Goal: Information Seeking & Learning: Check status

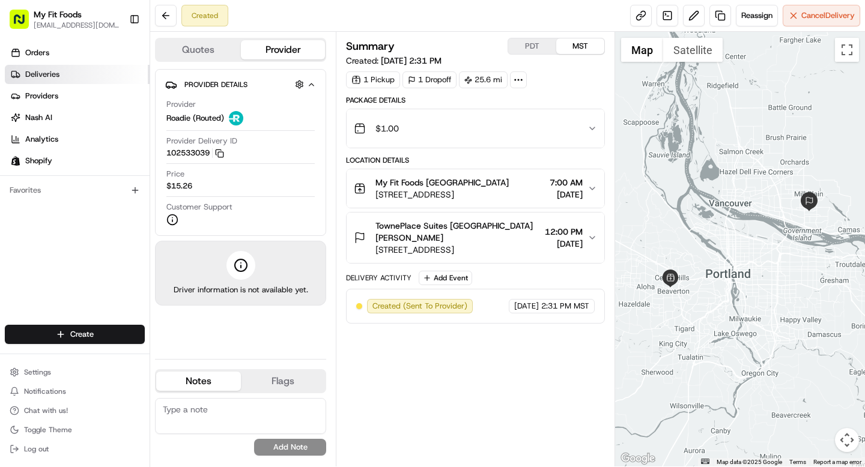
click at [50, 76] on span "Deliveries" at bounding box center [42, 74] width 34 height 11
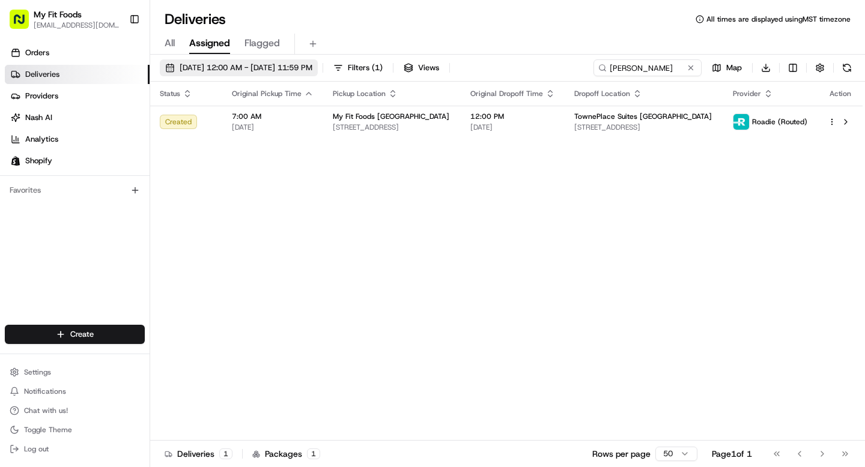
click at [287, 61] on button "[DATE] 12:00 AM - [DATE] 11:59 PM" at bounding box center [239, 67] width 158 height 17
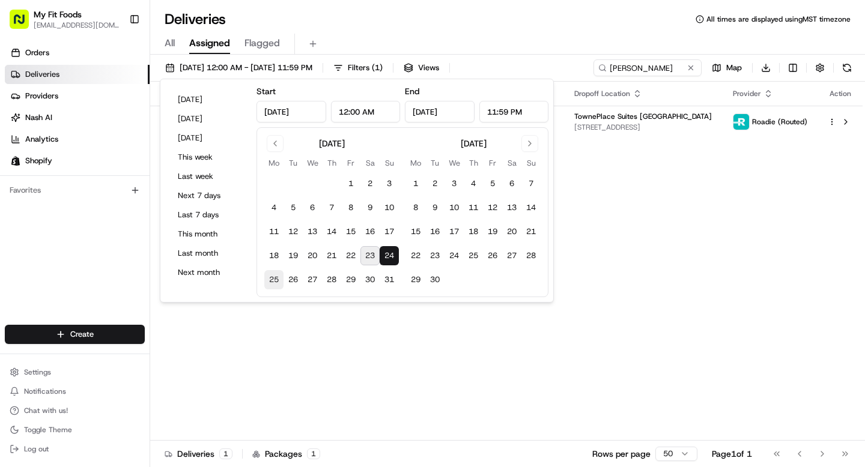
click at [274, 276] on button "25" at bounding box center [273, 279] width 19 height 19
type input "[DATE]"
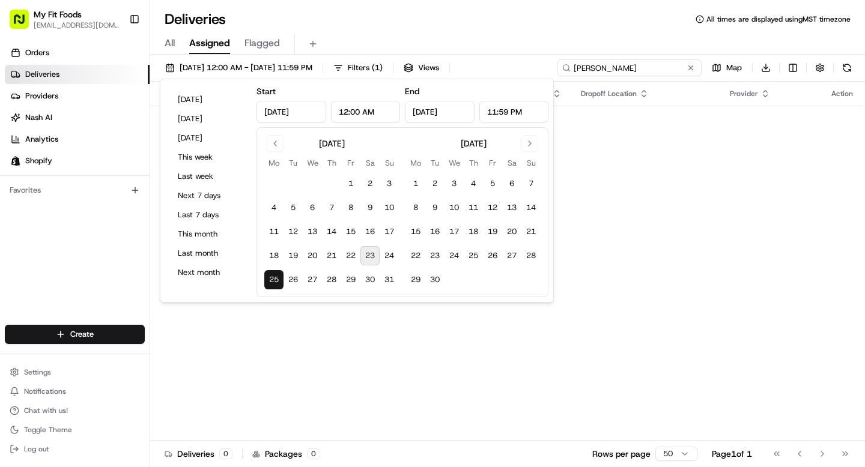
click at [662, 69] on input "[PERSON_NAME]" at bounding box center [630, 67] width 144 height 17
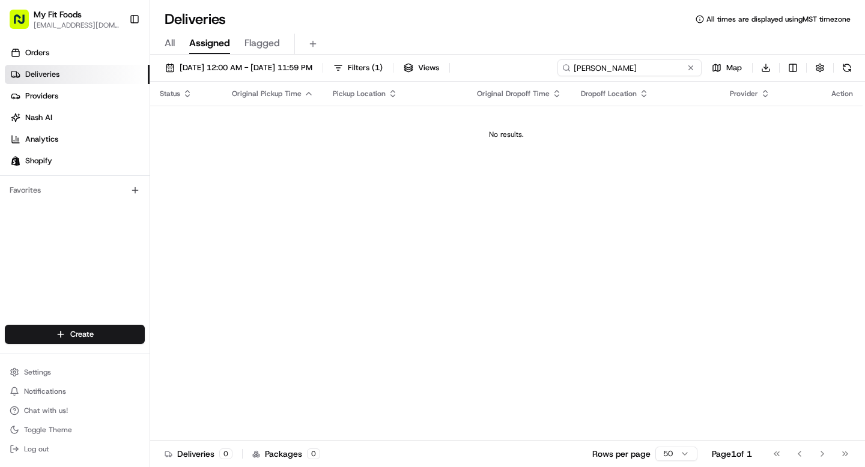
click at [662, 69] on input "[PERSON_NAME]" at bounding box center [630, 67] width 144 height 17
click at [658, 67] on input "[PERSON_NAME]" at bounding box center [630, 67] width 144 height 17
type input "[PERSON_NAME]"
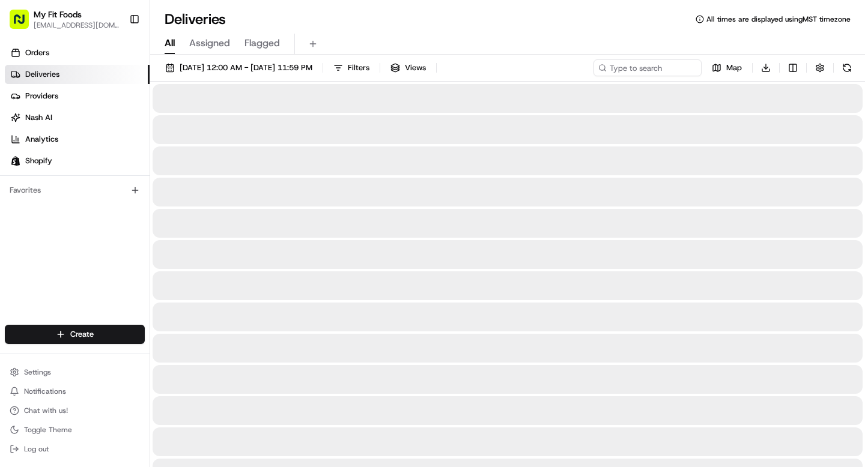
click at [174, 46] on span "All" at bounding box center [170, 43] width 10 height 14
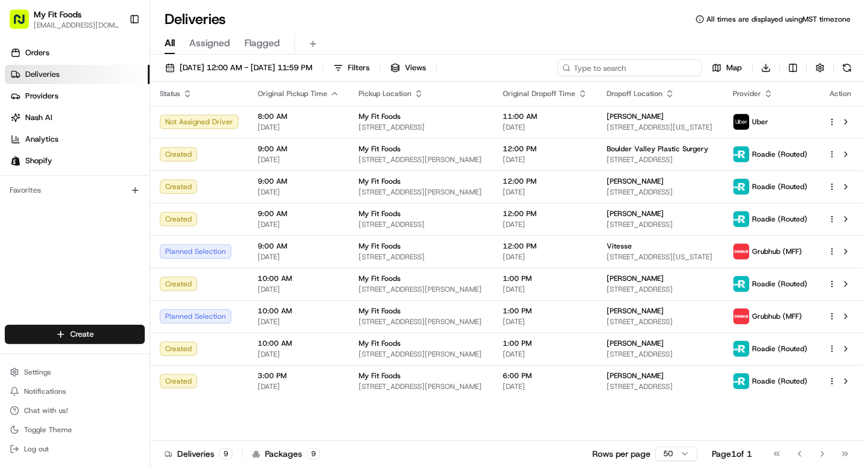
click at [627, 63] on input at bounding box center [630, 67] width 144 height 17
paste input "879177"
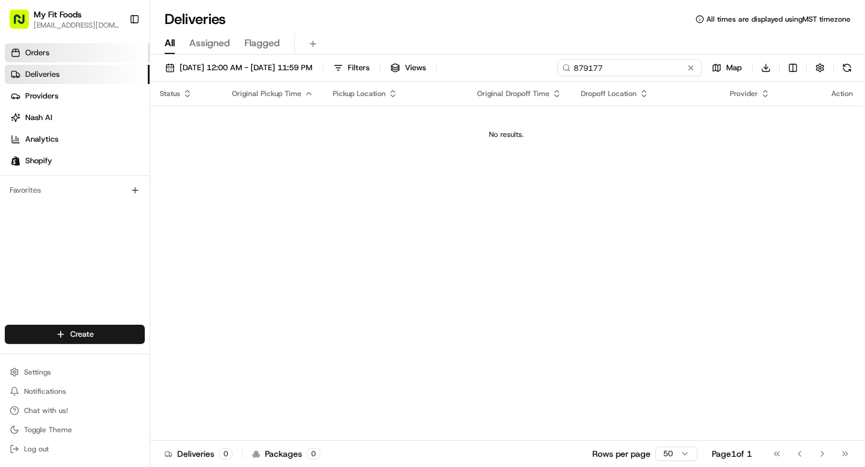
type input "879177"
click at [67, 59] on link "Orders" at bounding box center [77, 52] width 145 height 19
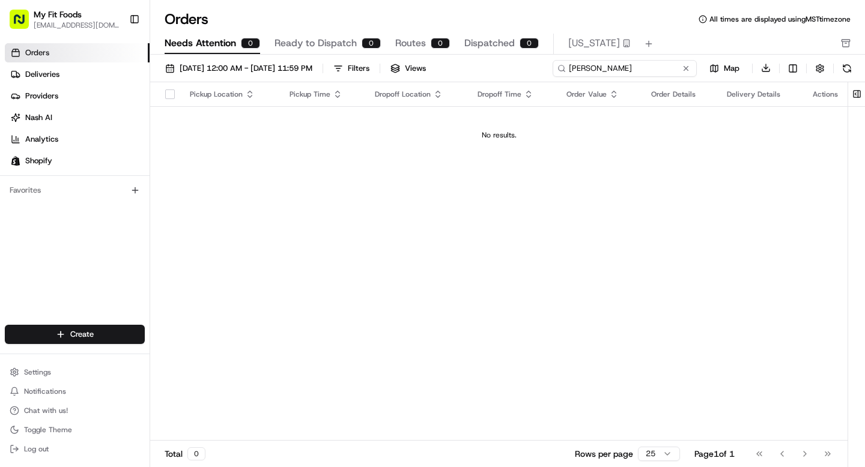
click at [632, 66] on input "[PERSON_NAME]" at bounding box center [625, 68] width 144 height 17
paste input "879177"
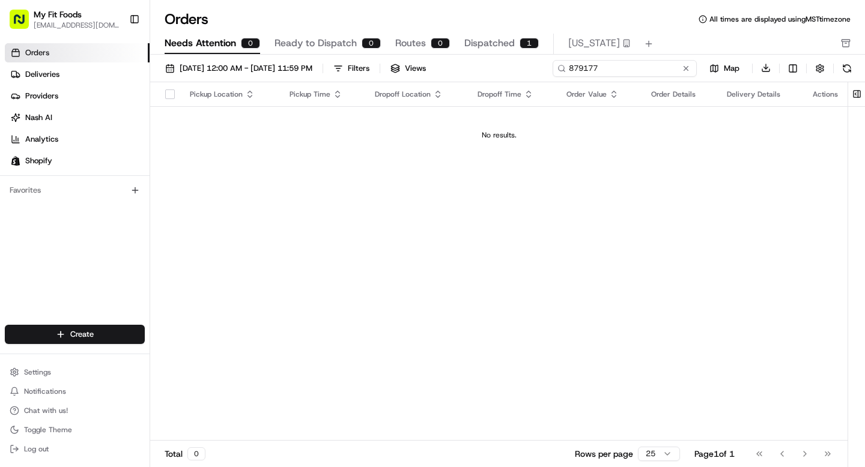
type input "879177"
